Goal: Task Accomplishment & Management: Manage account settings

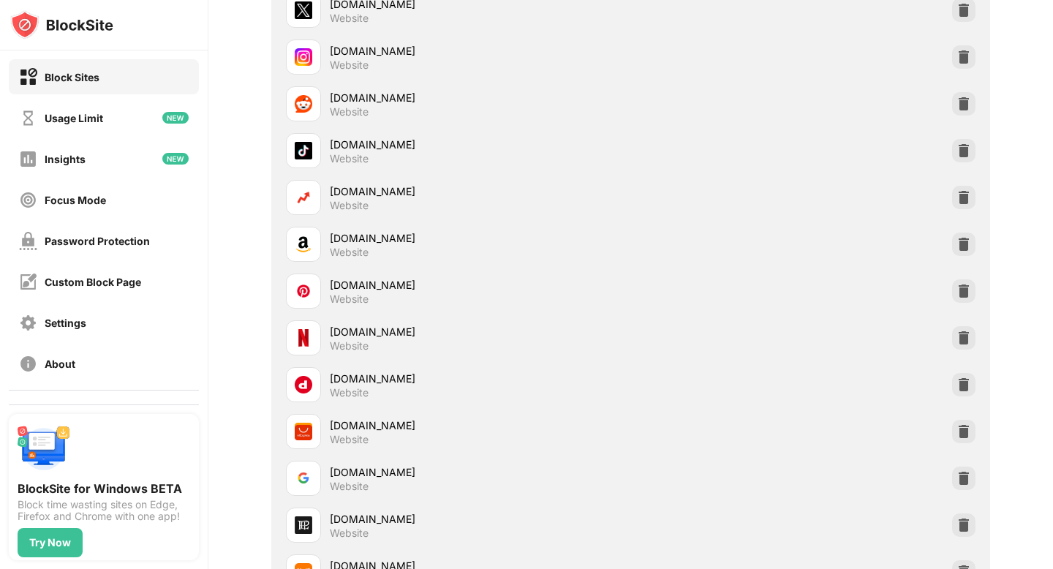
scroll to position [425, 0]
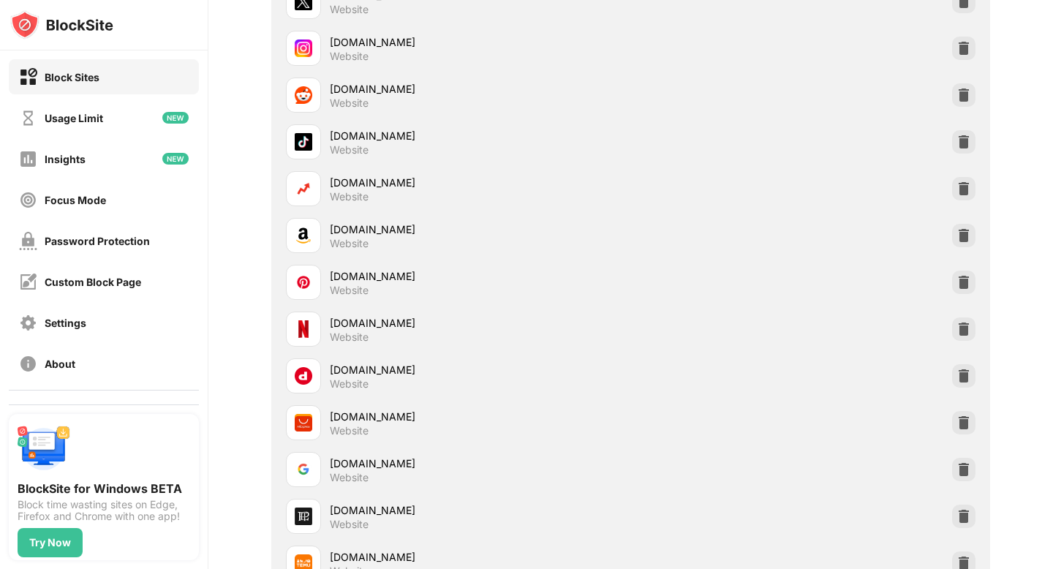
click at [975, 273] on div "pinterest.com Website" at bounding box center [630, 282] width 701 height 47
click at [974, 274] on div "pinterest.com Website" at bounding box center [630, 282] width 701 height 47
click at [965, 280] on img at bounding box center [963, 282] width 15 height 15
